Goal: Browse casually

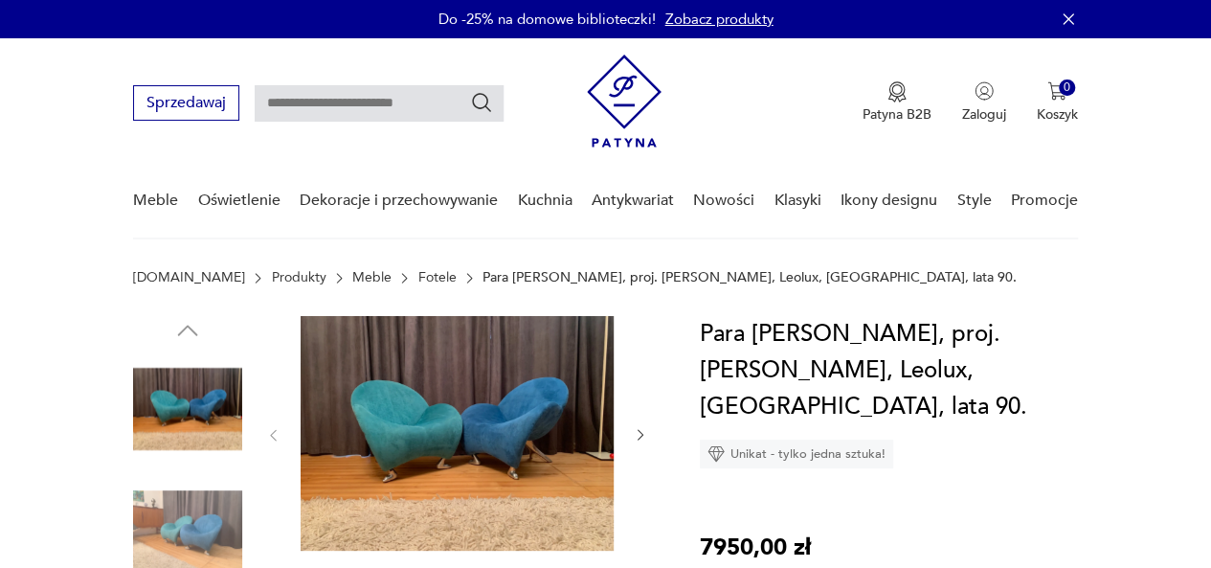
click at [495, 400] on img at bounding box center [457, 433] width 313 height 234
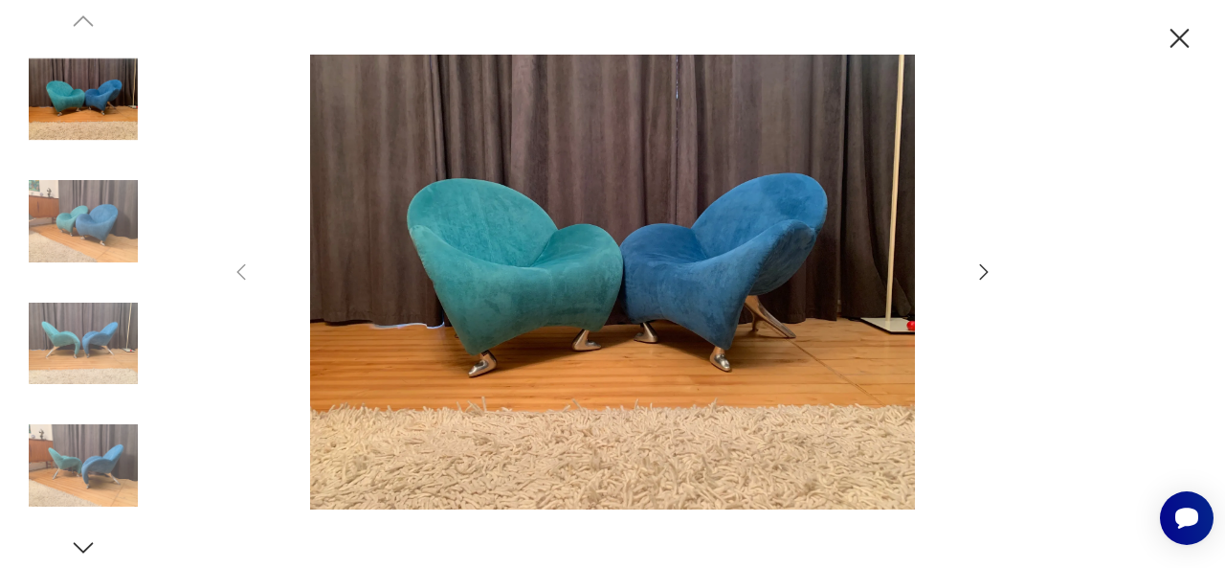
click at [981, 269] on icon "button" at bounding box center [983, 271] width 23 height 23
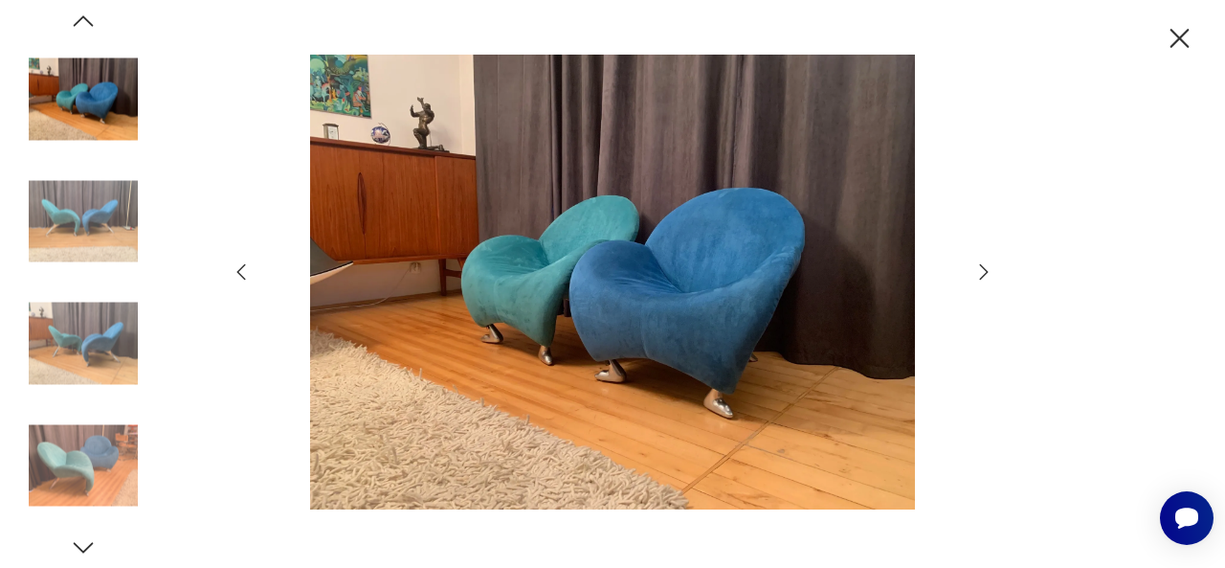
click at [981, 269] on icon "button" at bounding box center [983, 271] width 23 height 23
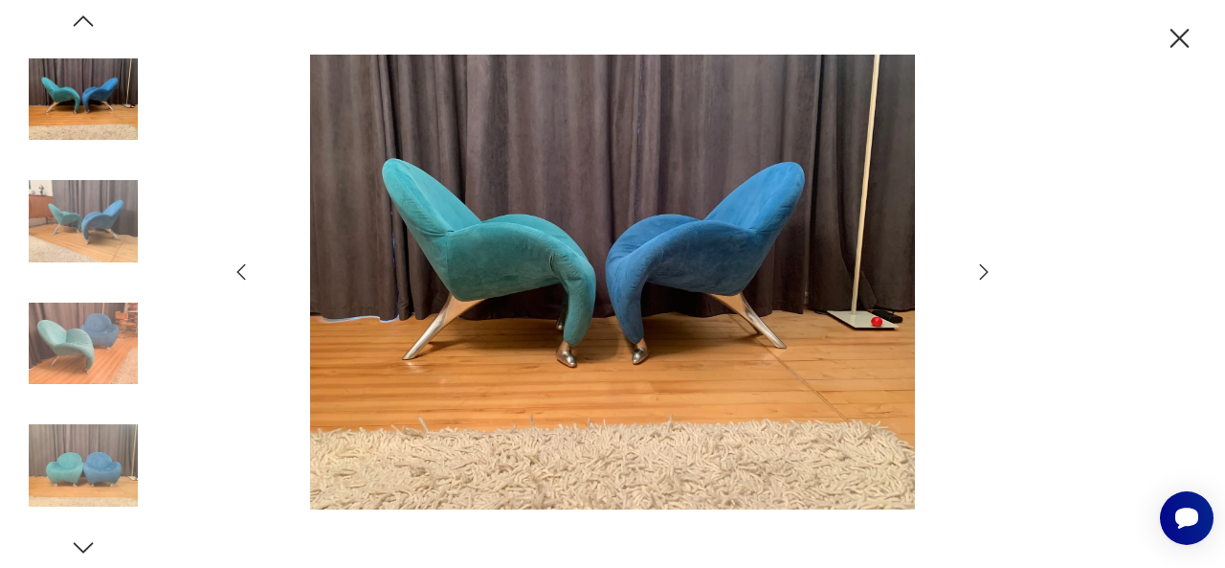
click at [981, 269] on icon "button" at bounding box center [983, 271] width 23 height 23
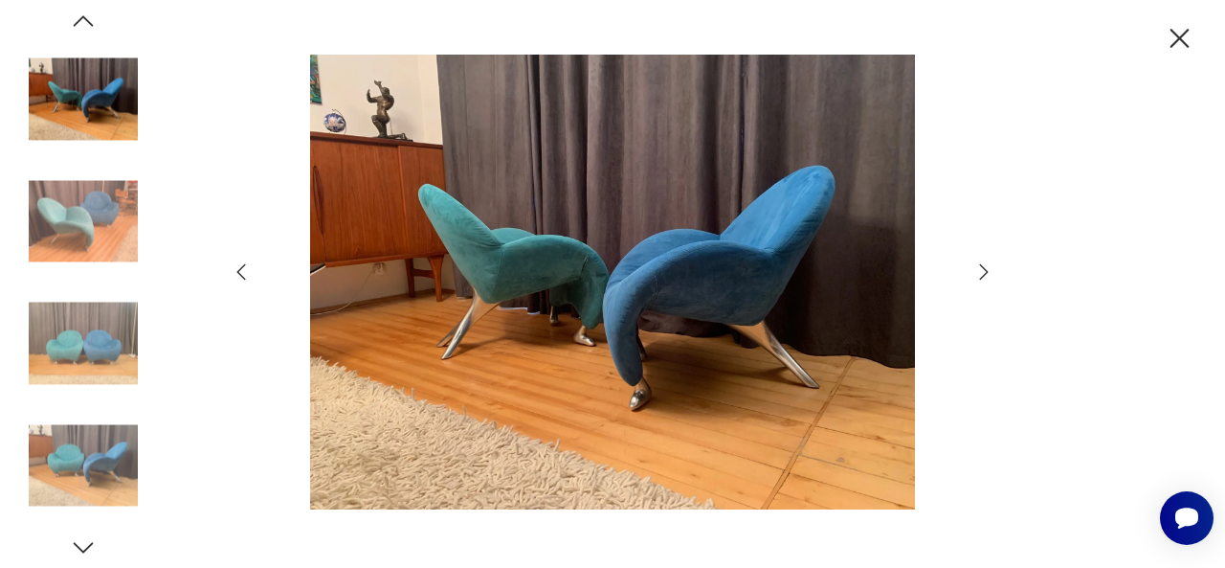
click at [981, 269] on icon "button" at bounding box center [983, 271] width 23 height 23
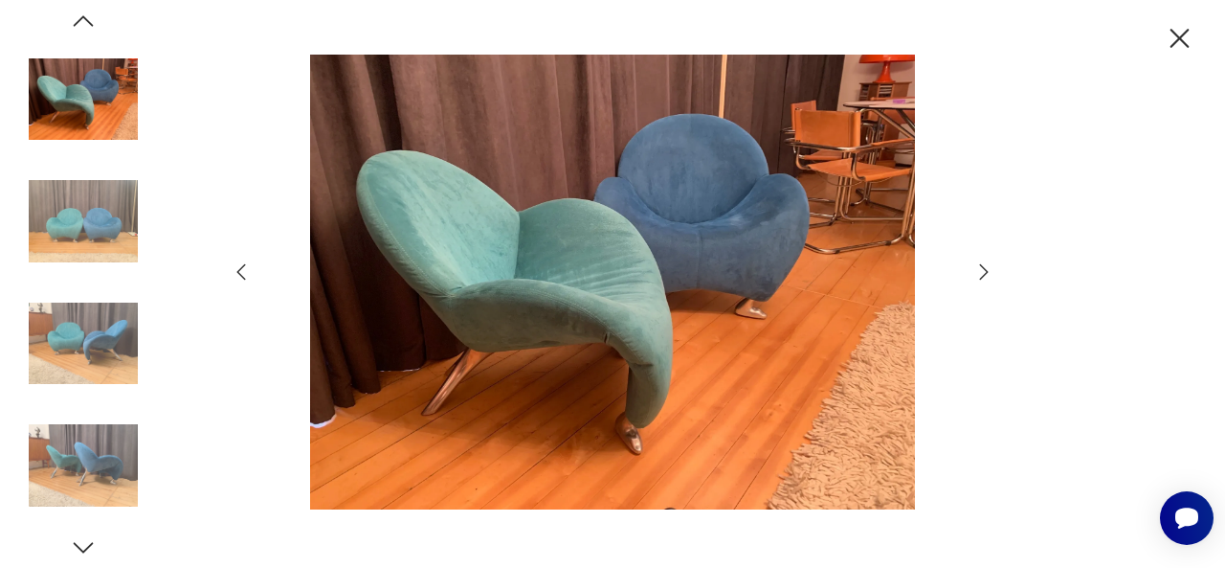
click at [981, 269] on icon "button" at bounding box center [983, 271] width 23 height 23
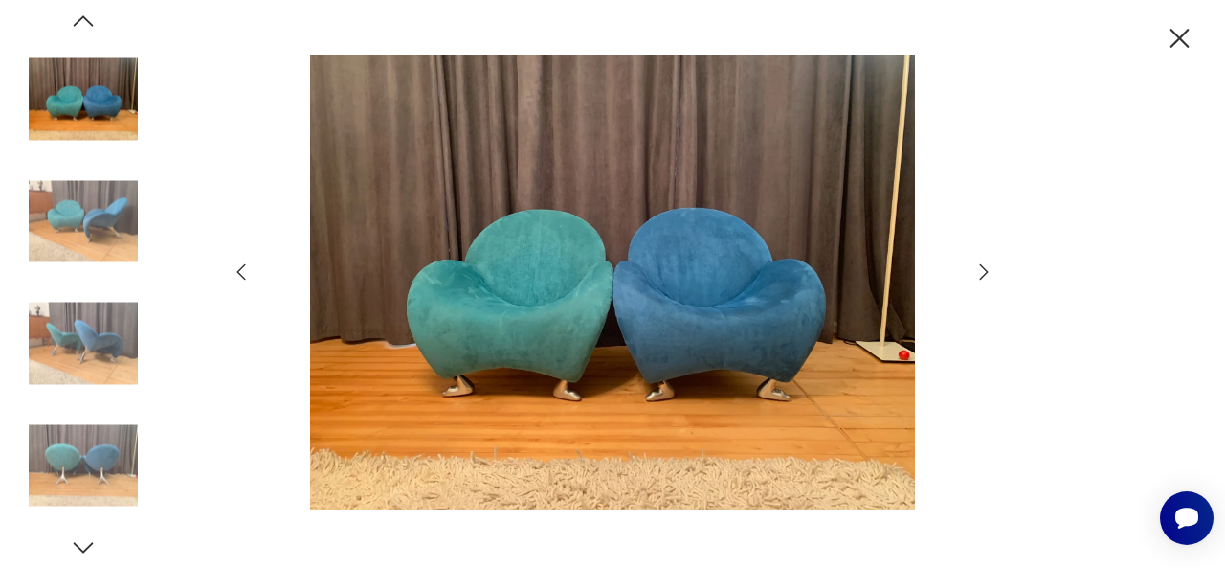
click at [981, 269] on icon "button" at bounding box center [983, 271] width 23 height 23
